Goal: Task Accomplishment & Management: Manage account settings

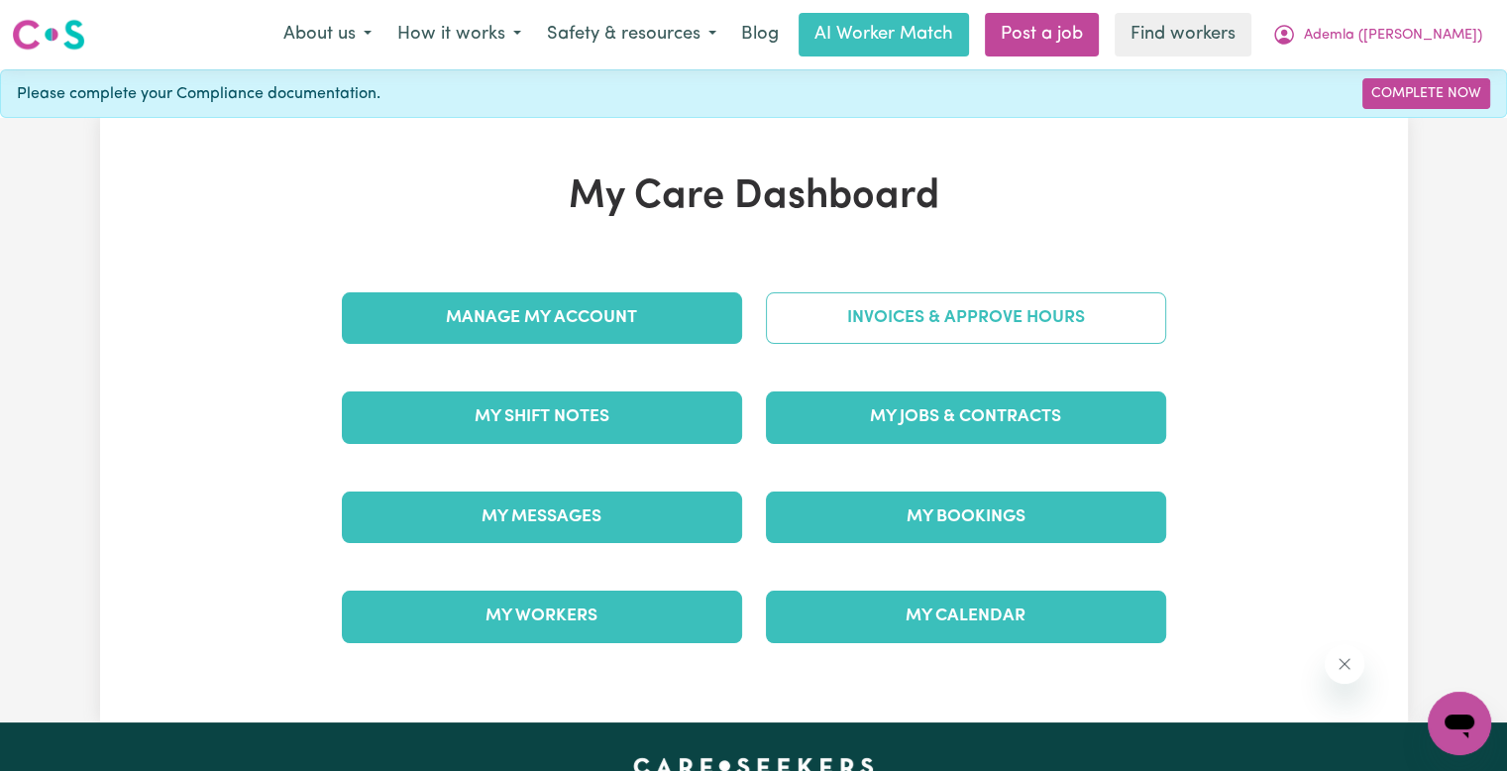
click at [1063, 326] on link "Invoices & Approve Hours" at bounding box center [966, 318] width 400 height 52
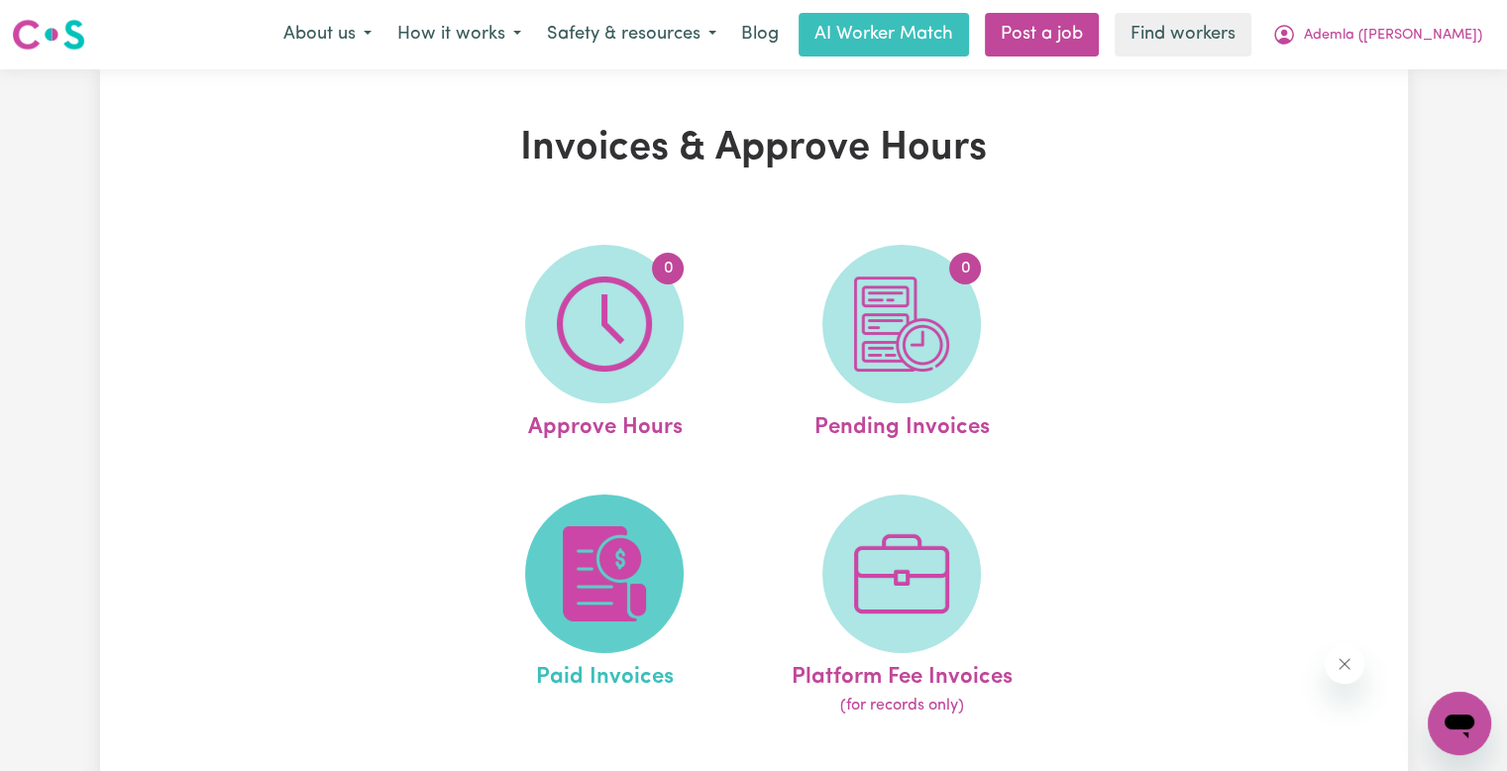
click at [647, 555] on img at bounding box center [604, 573] width 95 height 95
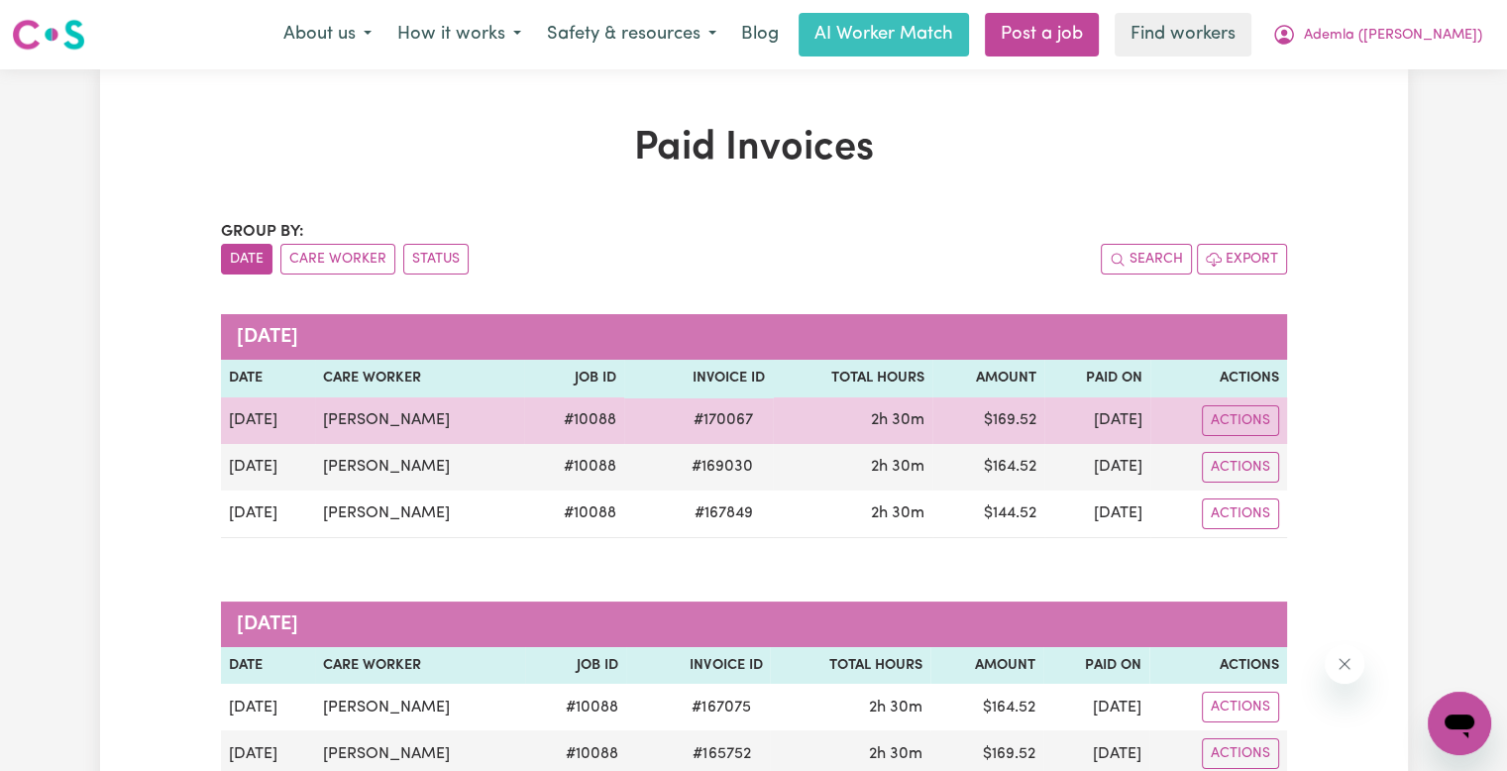
click at [697, 412] on span "# 170067" at bounding box center [723, 420] width 83 height 24
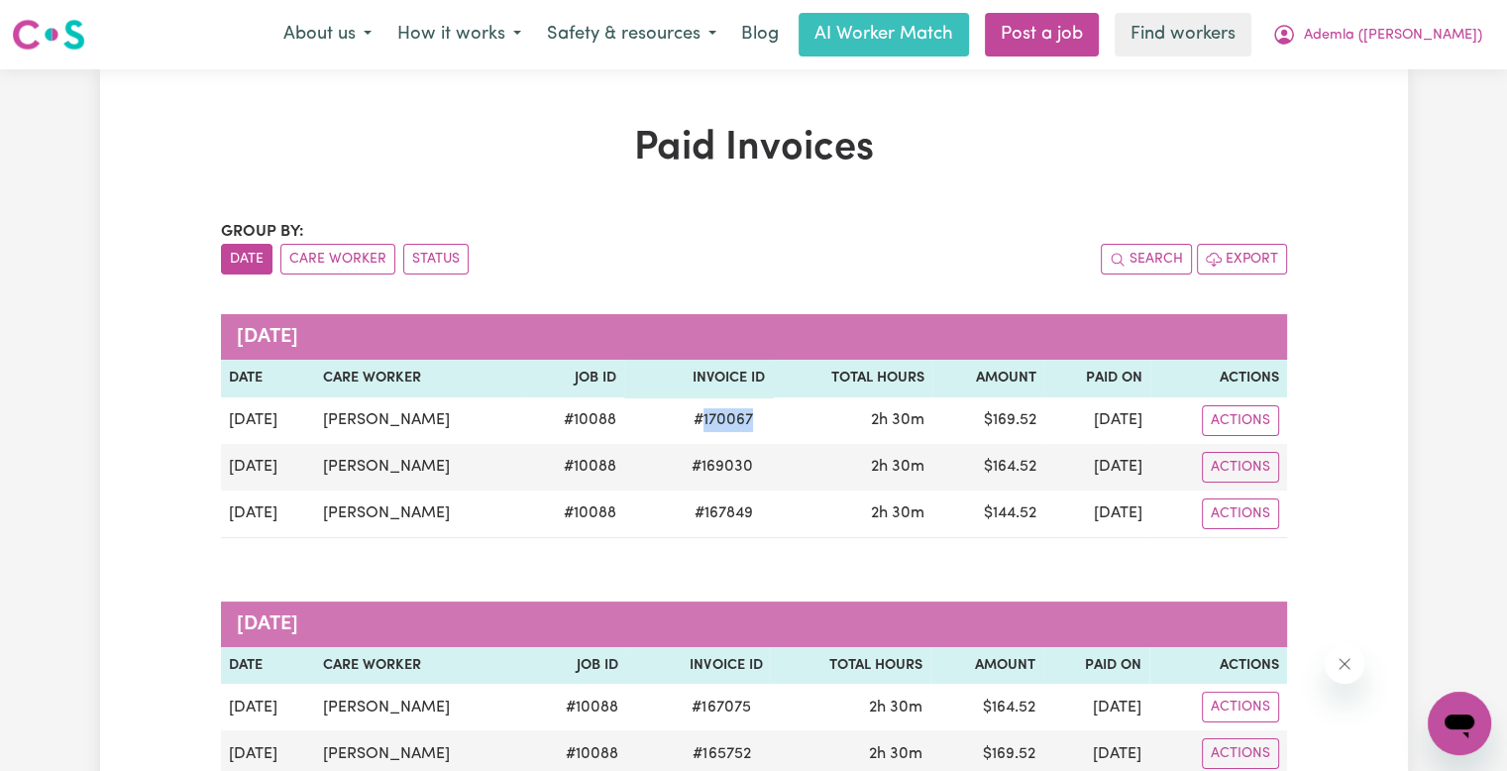
copy span "170067"
click at [1444, 33] on span "Ademla ([PERSON_NAME])" at bounding box center [1393, 36] width 178 height 22
click at [1396, 119] on link "Logout" at bounding box center [1415, 114] width 157 height 38
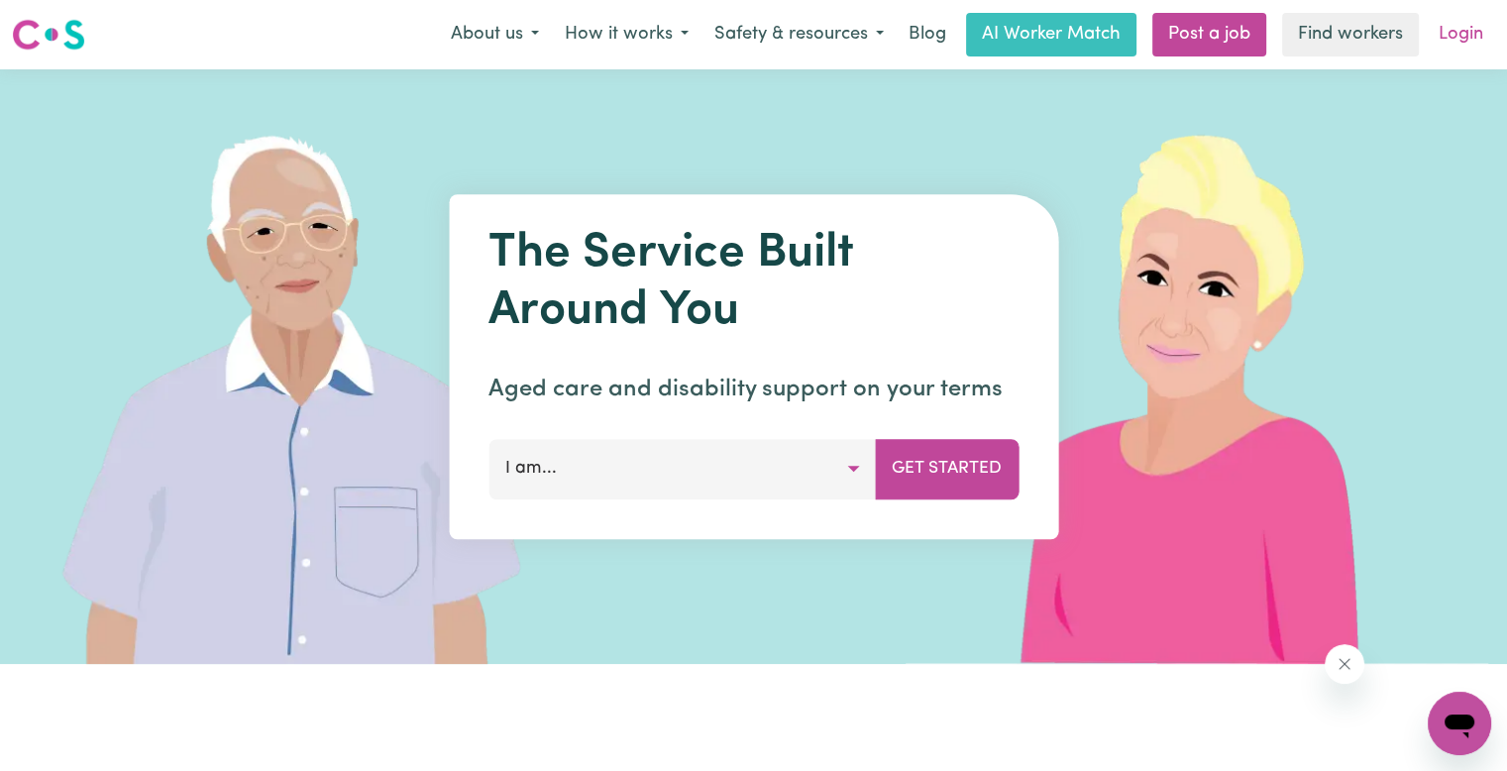
click at [1449, 43] on link "Login" at bounding box center [1460, 35] width 68 height 44
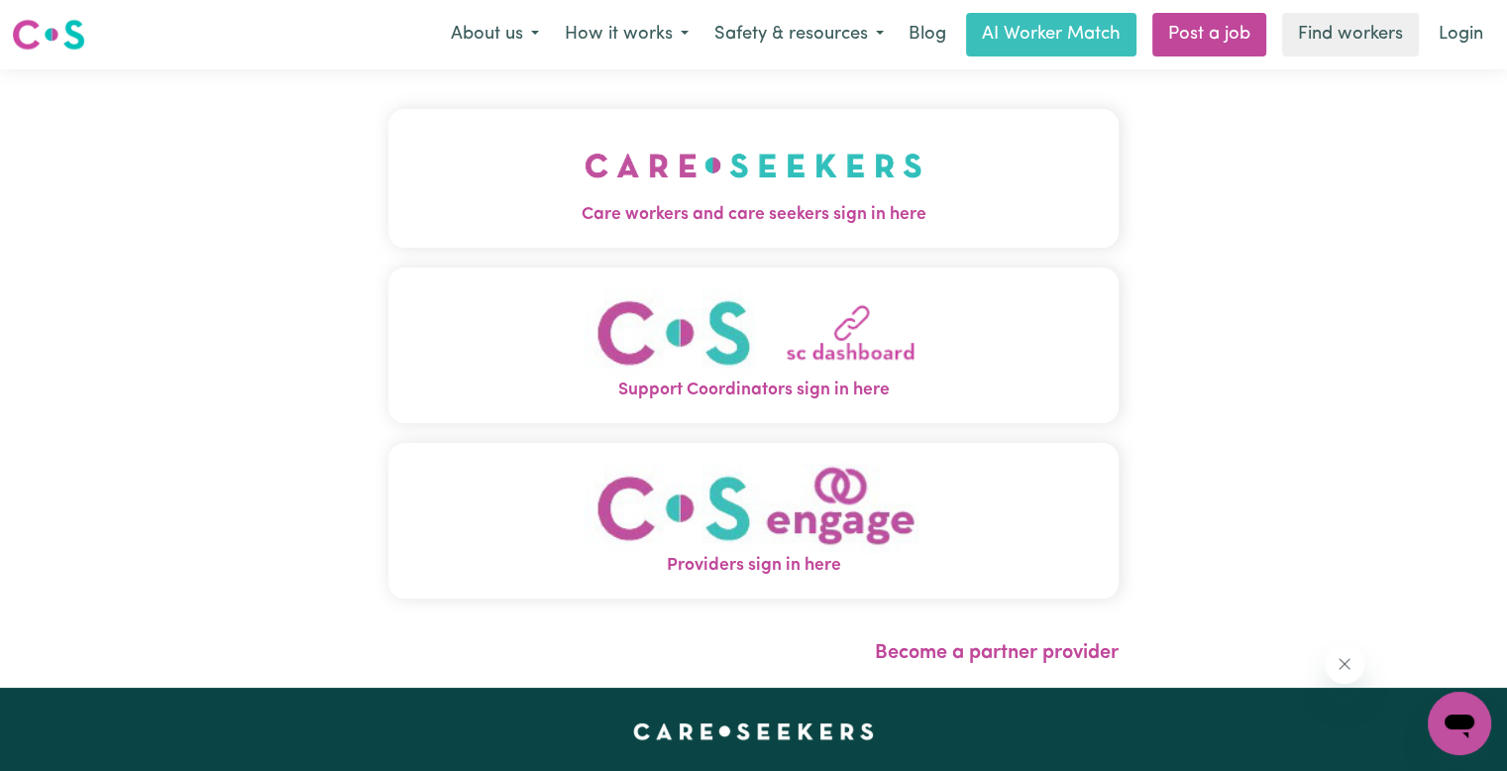
click at [676, 222] on span "Care workers and care seekers sign in here" at bounding box center [753, 215] width 730 height 26
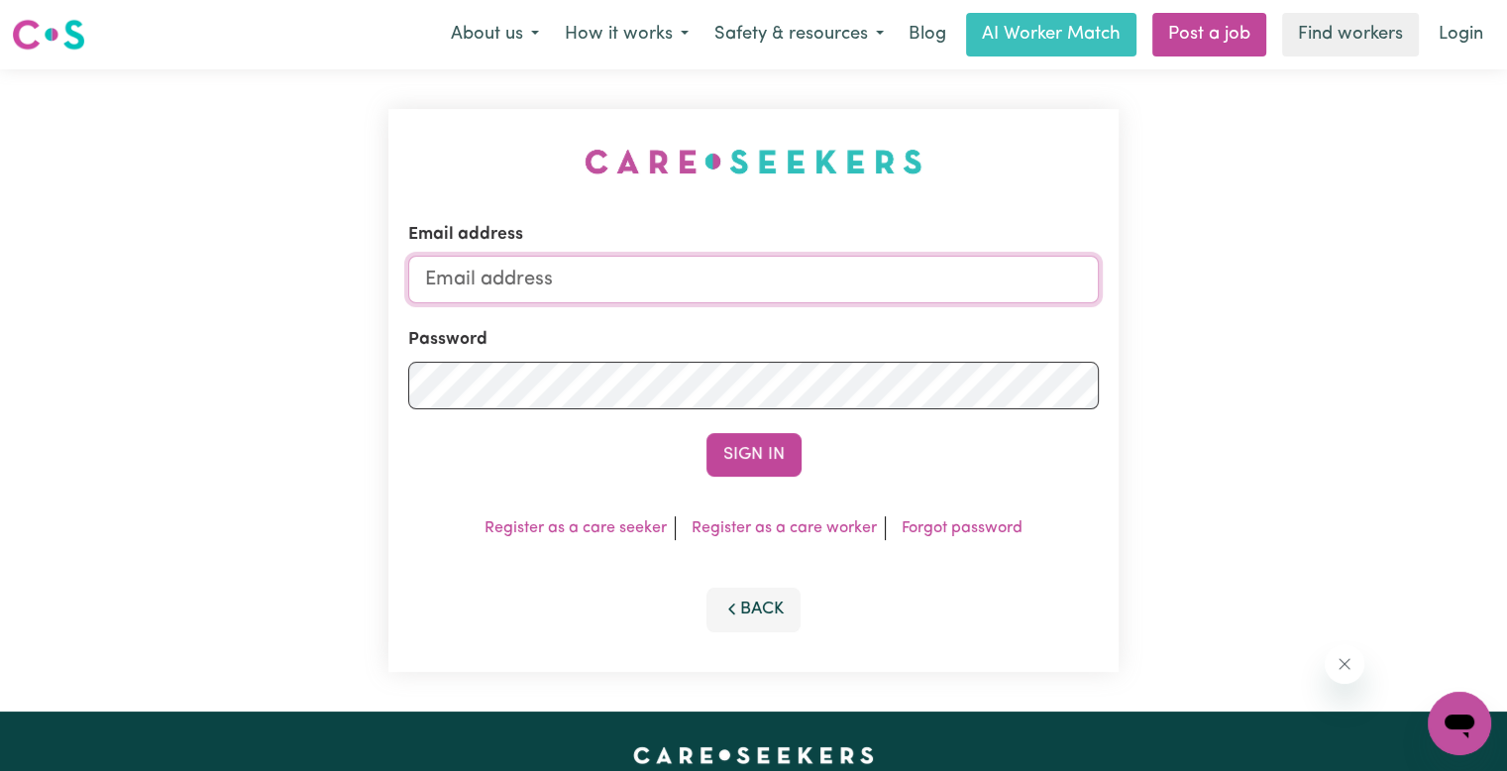
click at [581, 259] on input "Email address" at bounding box center [753, 280] width 690 height 48
drag, startPoint x: 532, startPoint y: 272, endPoint x: 641, endPoint y: 270, distance: 109.0
click at [641, 270] on input "[EMAIL_ADDRESS][DOMAIN_NAME]" at bounding box center [753, 280] width 690 height 48
paste input "nna [PERSON_NAME]"
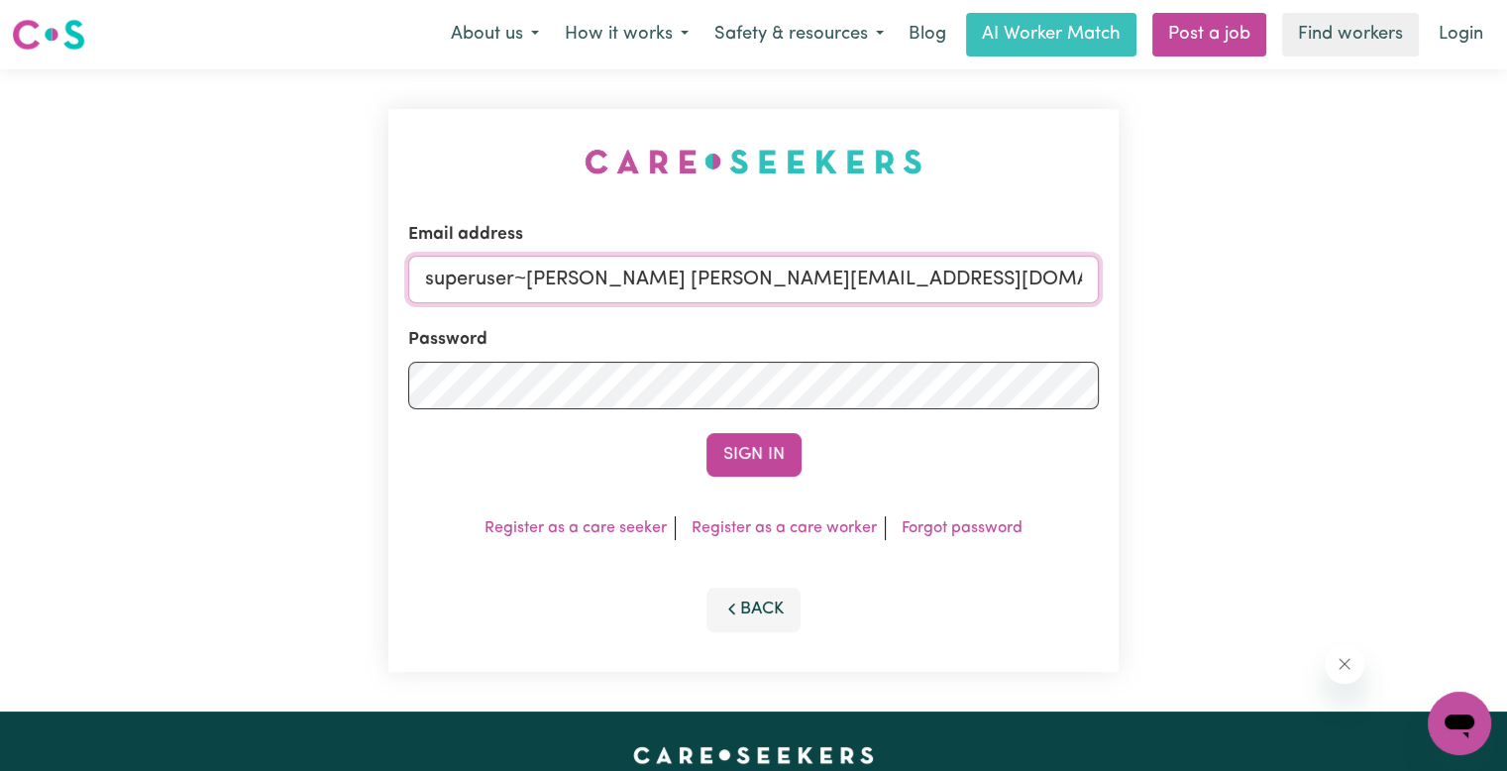
click at [574, 278] on input "superuser~[PERSON_NAME] [PERSON_NAME][EMAIL_ADDRESS][DOMAIN_NAME]" at bounding box center [753, 280] width 690 height 48
type input "[EMAIL_ADDRESS][DOMAIN_NAME]"
click at [706, 433] on button "Sign In" at bounding box center [753, 455] width 95 height 44
